Goal: Transaction & Acquisition: Purchase product/service

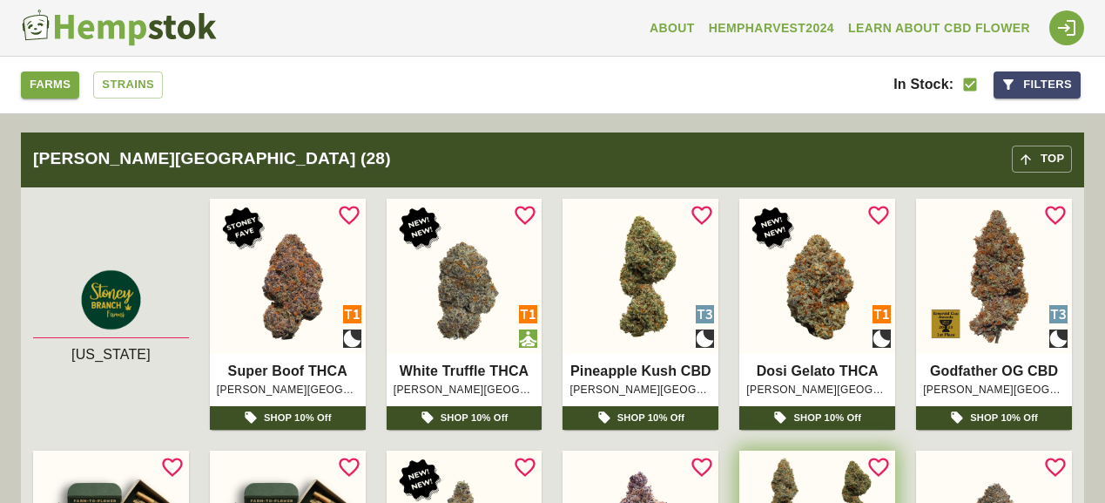
scroll to position [6388, 0]
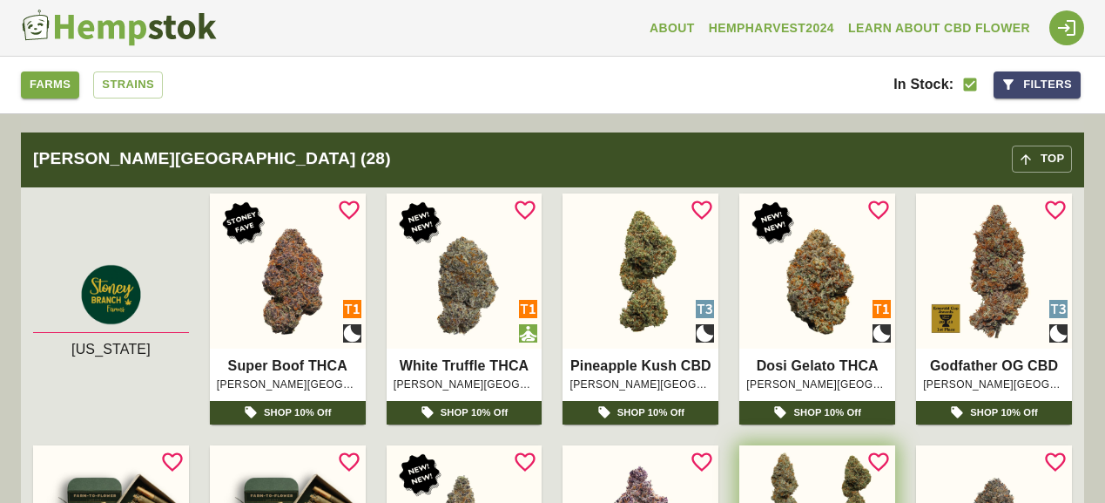
click at [1017, 83] on button "Filters" at bounding box center [1037, 84] width 87 height 27
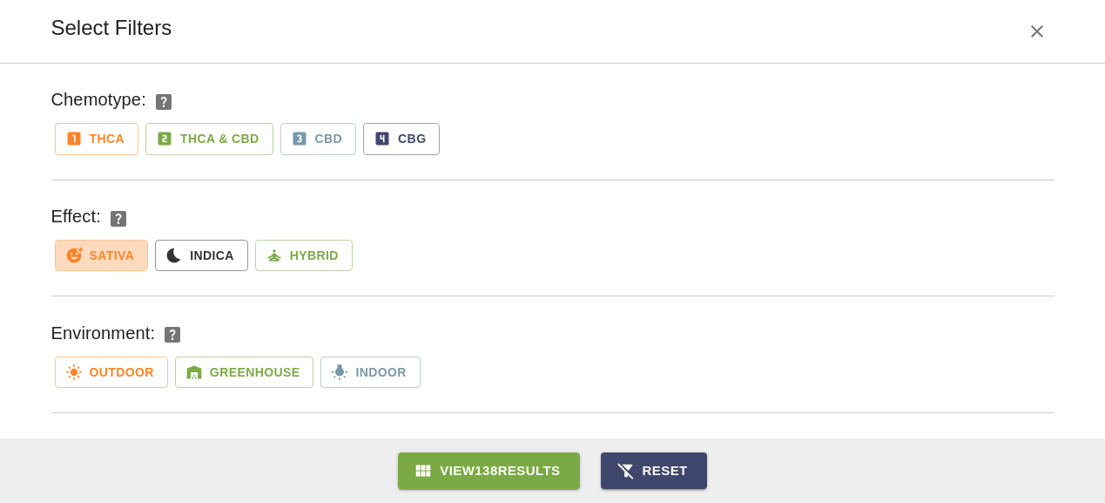
click at [113, 246] on button "Sativa" at bounding box center [102, 256] width 94 height 32
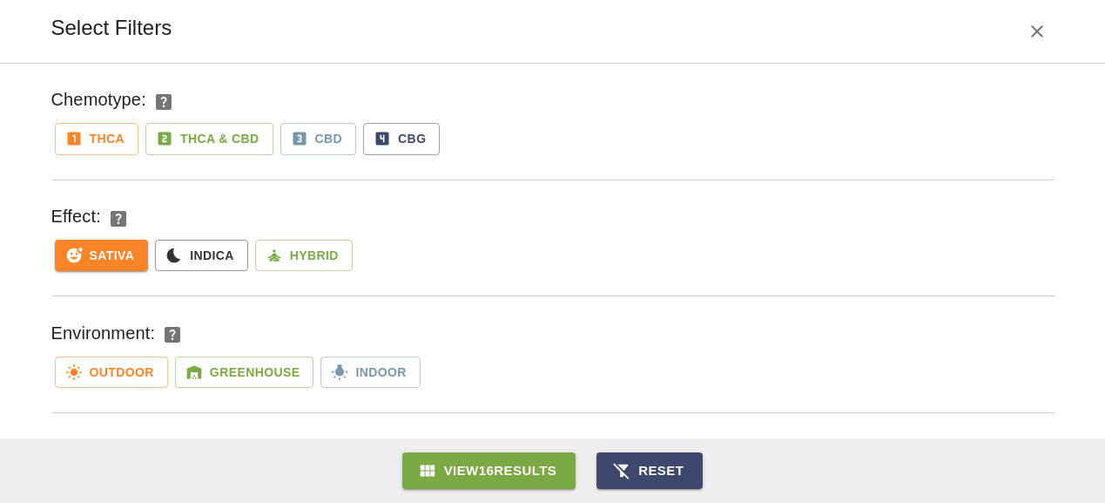
scroll to position [1819, 0]
click at [334, 139] on button "CBD" at bounding box center [318, 139] width 77 height 32
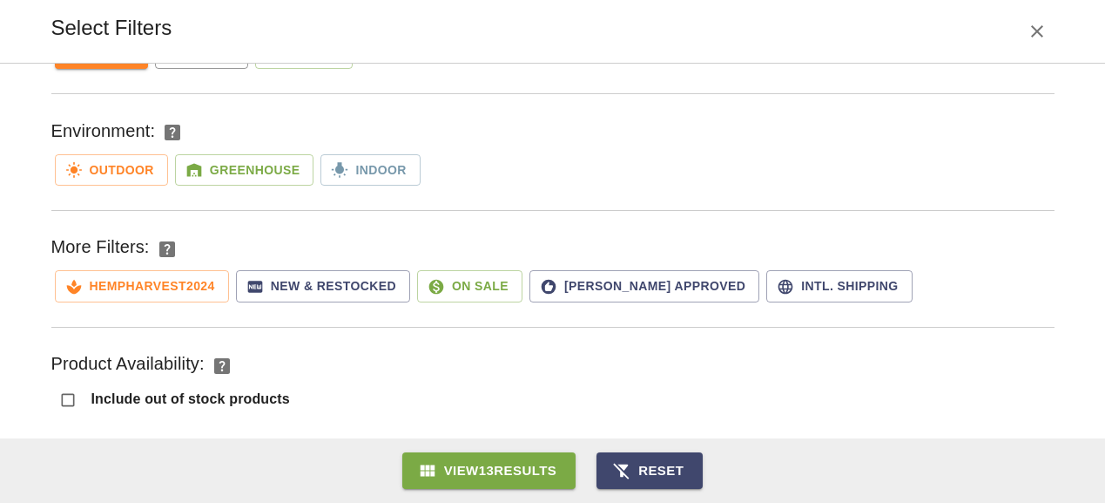
scroll to position [219, 0]
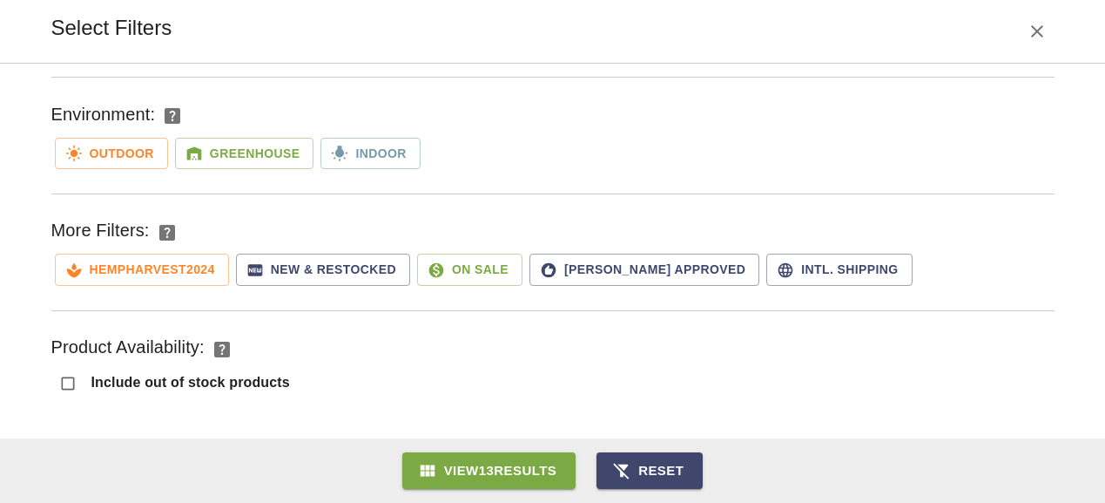
click at [545, 461] on button "View 13 Results" at bounding box center [489, 470] width 174 height 37
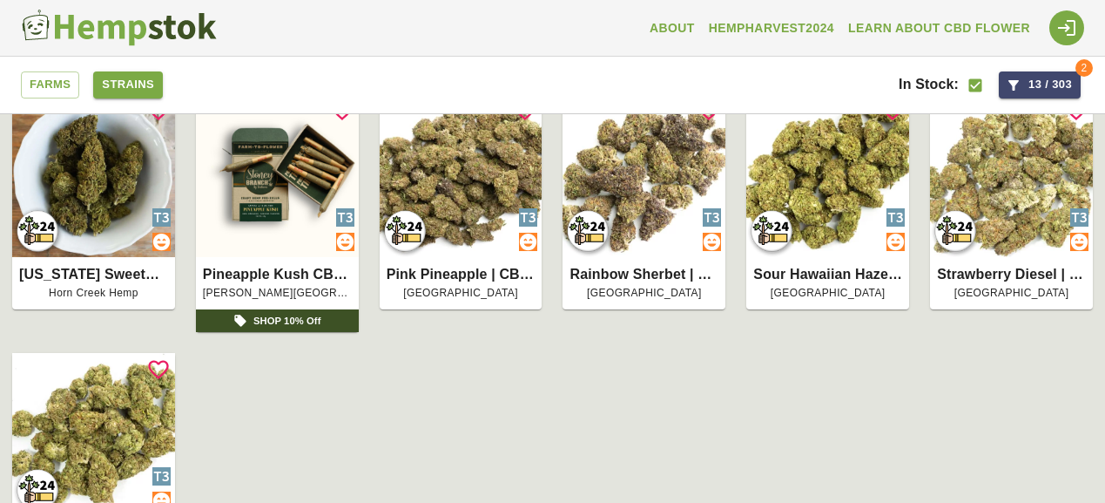
scroll to position [530, 0]
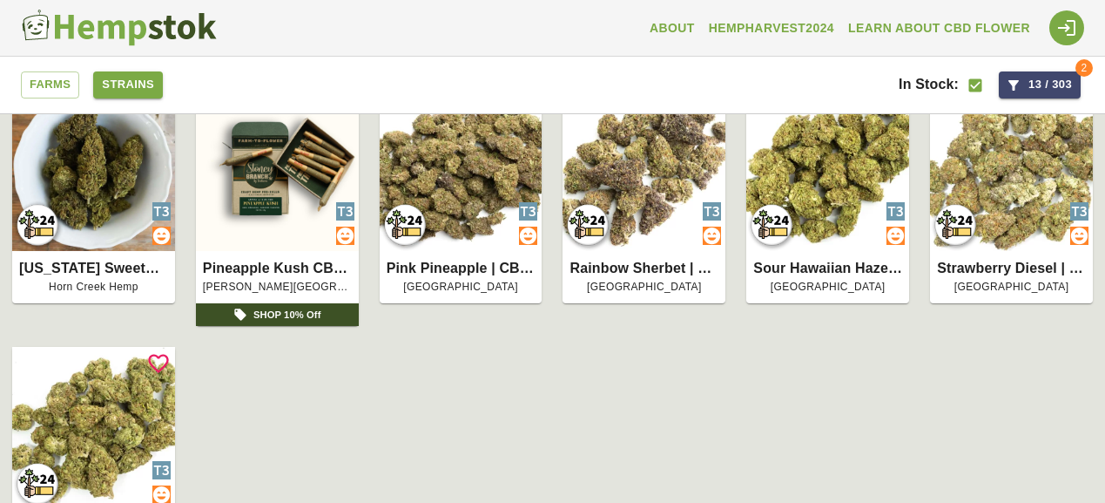
click at [258, 224] on img at bounding box center [277, 169] width 163 height 163
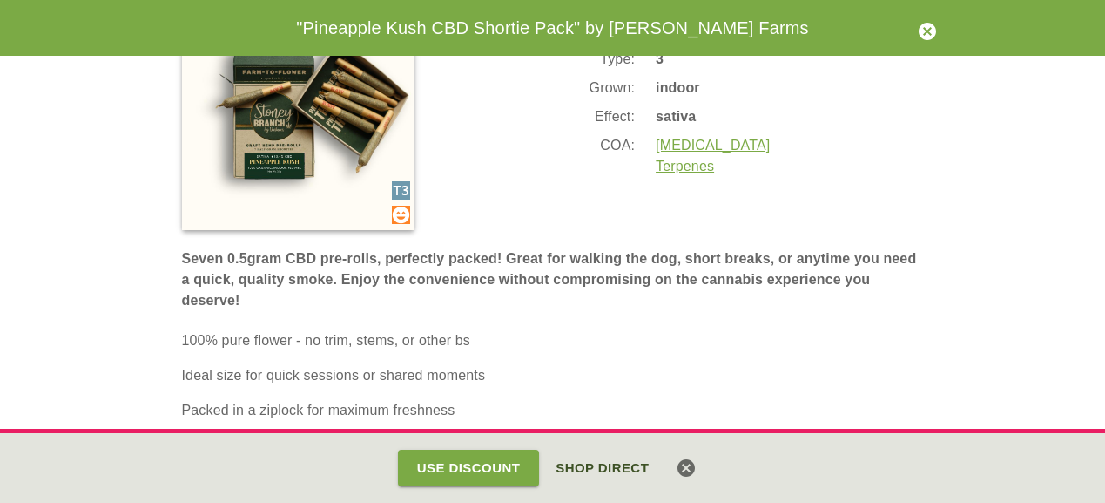
scroll to position [103, 0]
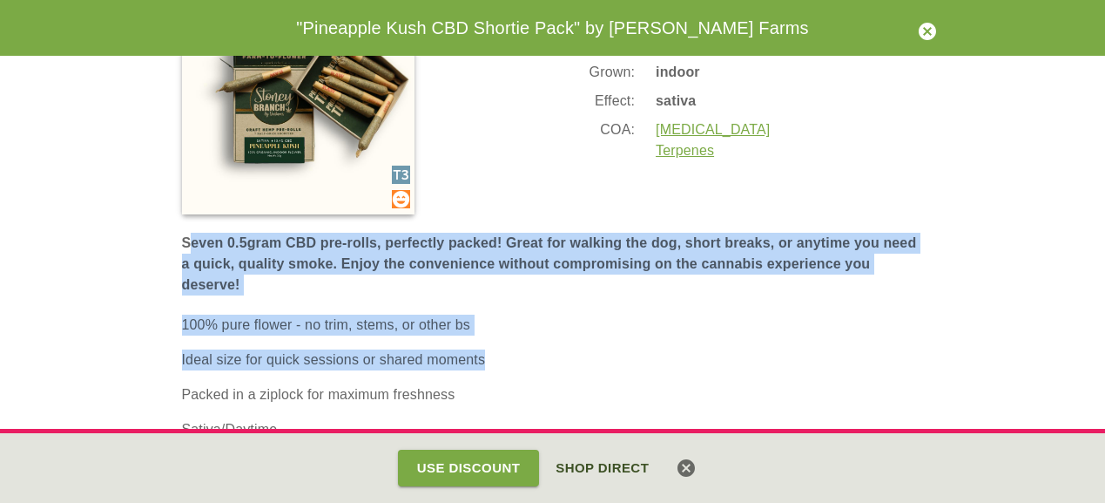
drag, startPoint x: 192, startPoint y: 241, endPoint x: 651, endPoint y: 351, distance: 471.9
click at [651, 351] on span "Seven 0.5gram CBD pre-rolls, perfectly packed! Great for walking the dog, short…" at bounding box center [553, 388] width 742 height 311
click at [651, 351] on p "Ideal size for quick sessions or shared moments" at bounding box center [553, 359] width 742 height 21
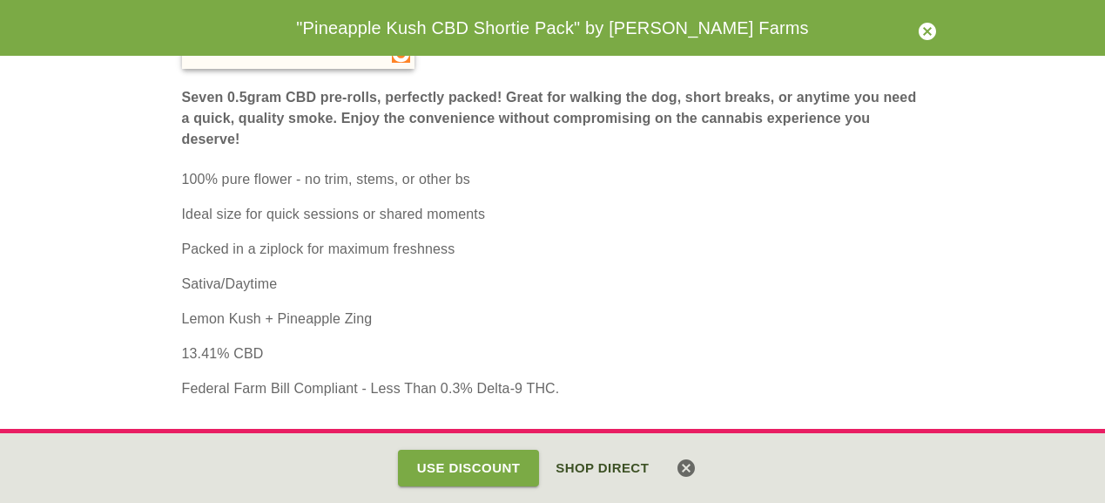
scroll to position [249, 0]
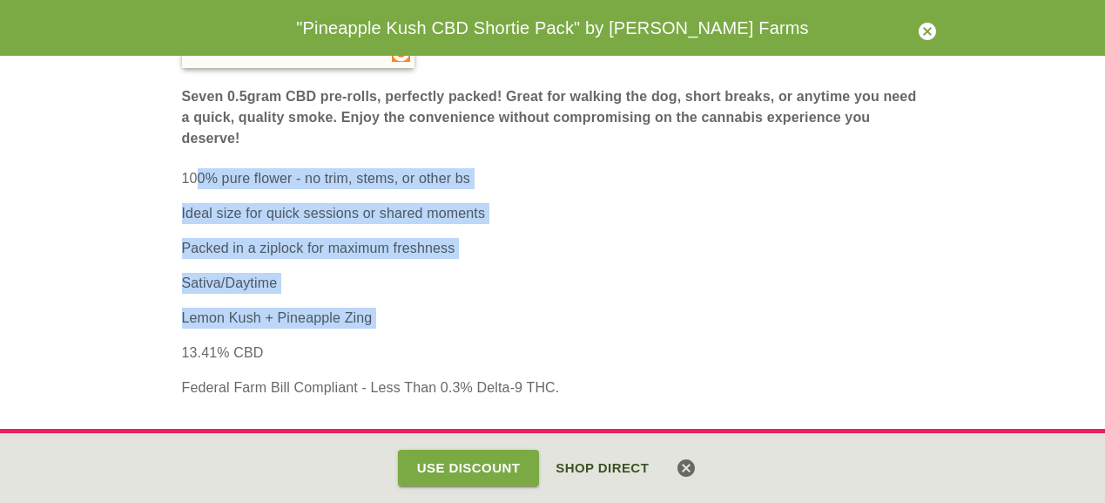
drag, startPoint x: 197, startPoint y: 181, endPoint x: 461, endPoint y: 341, distance: 308.7
click at [456, 341] on ul "100% pure flower - no trim, stems, or other bs Ideal size for quick sessions or…" at bounding box center [553, 283] width 742 height 230
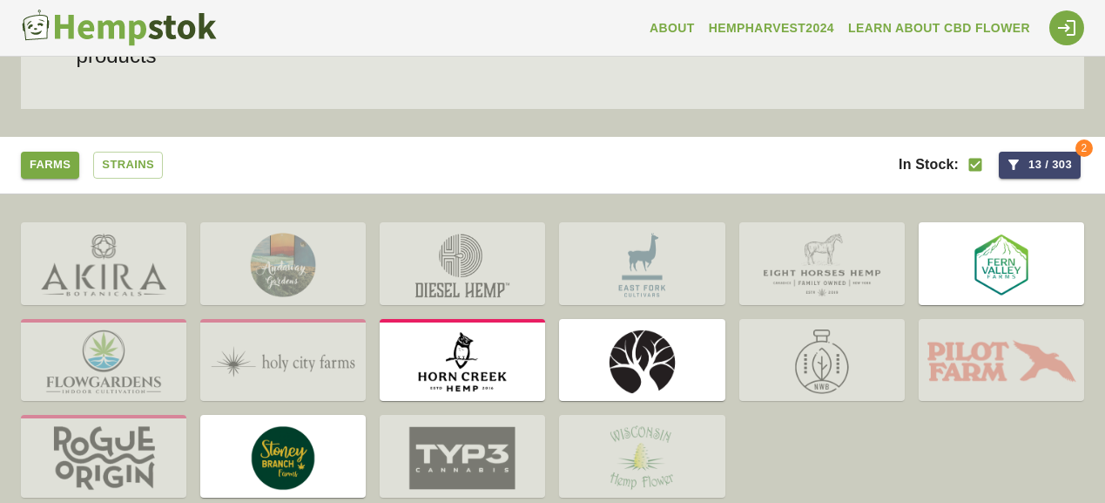
scroll to position [239, 0]
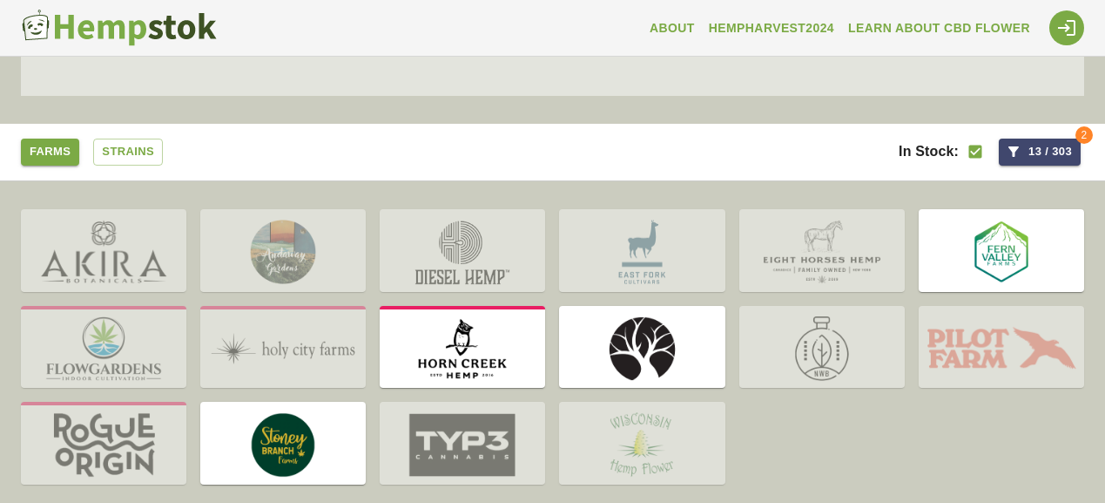
click at [957, 266] on img at bounding box center [1001, 252] width 165 height 79
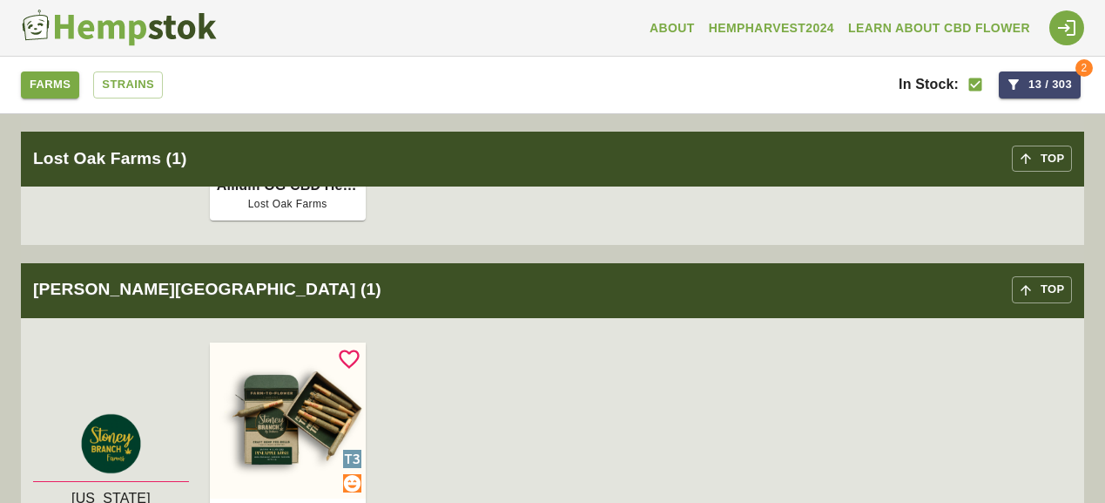
scroll to position [1819, 0]
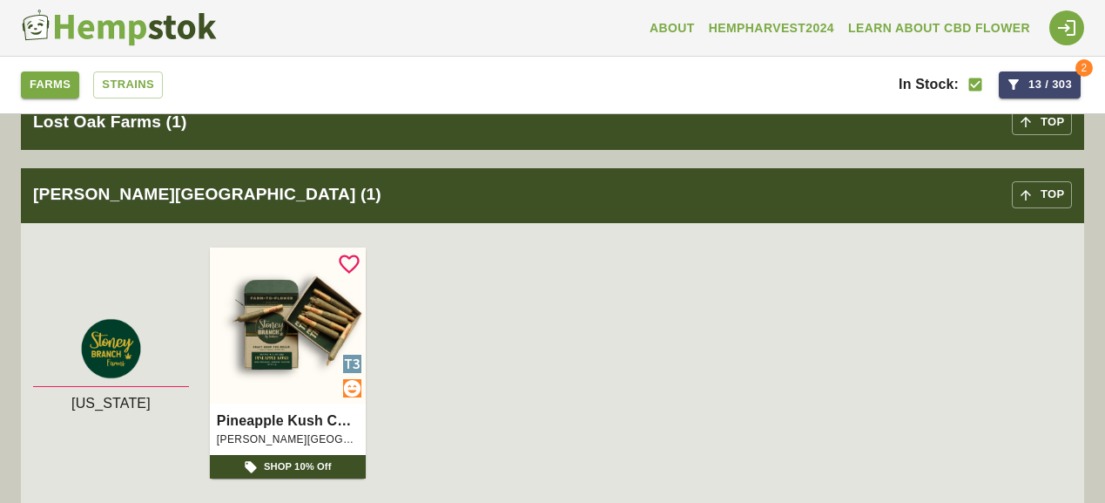
click at [107, 345] on img at bounding box center [111, 349] width 156 height 76
click at [111, 348] on img at bounding box center [111, 349] width 156 height 76
click at [107, 402] on div "[US_STATE]" at bounding box center [111, 403] width 156 height 21
click at [289, 354] on img at bounding box center [288, 325] width 156 height 156
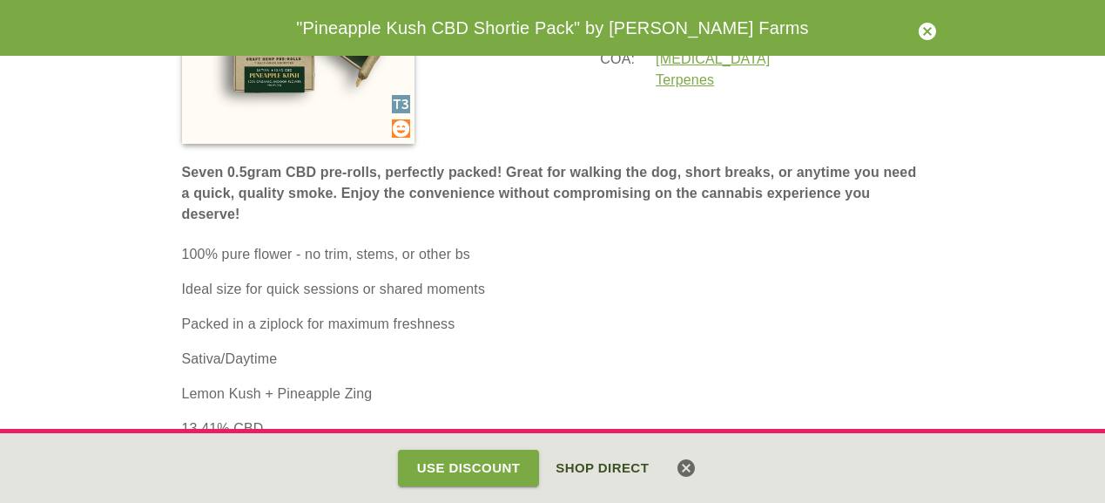
scroll to position [249, 0]
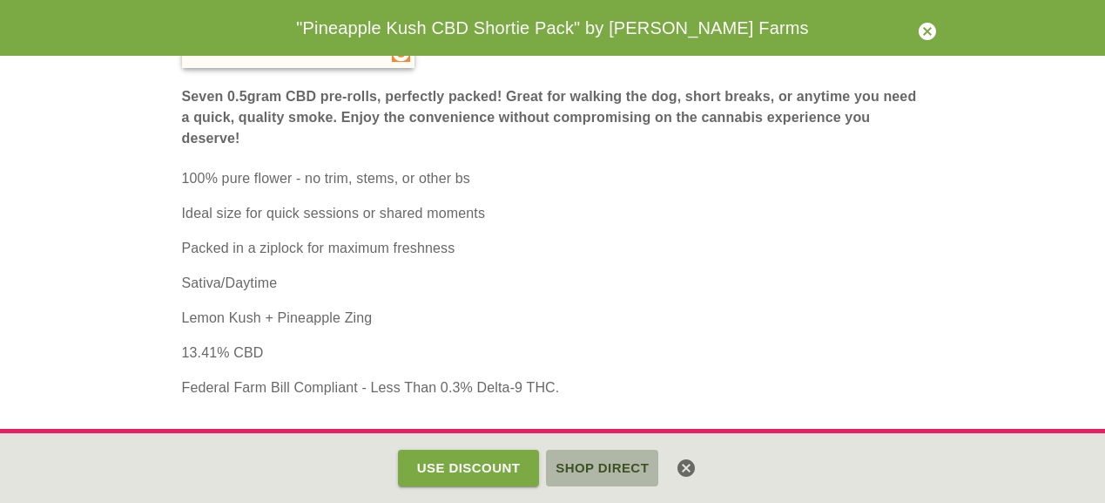
click at [616, 469] on button "Shop Direct" at bounding box center [602, 467] width 112 height 37
